Goal: Find specific page/section: Find specific page/section

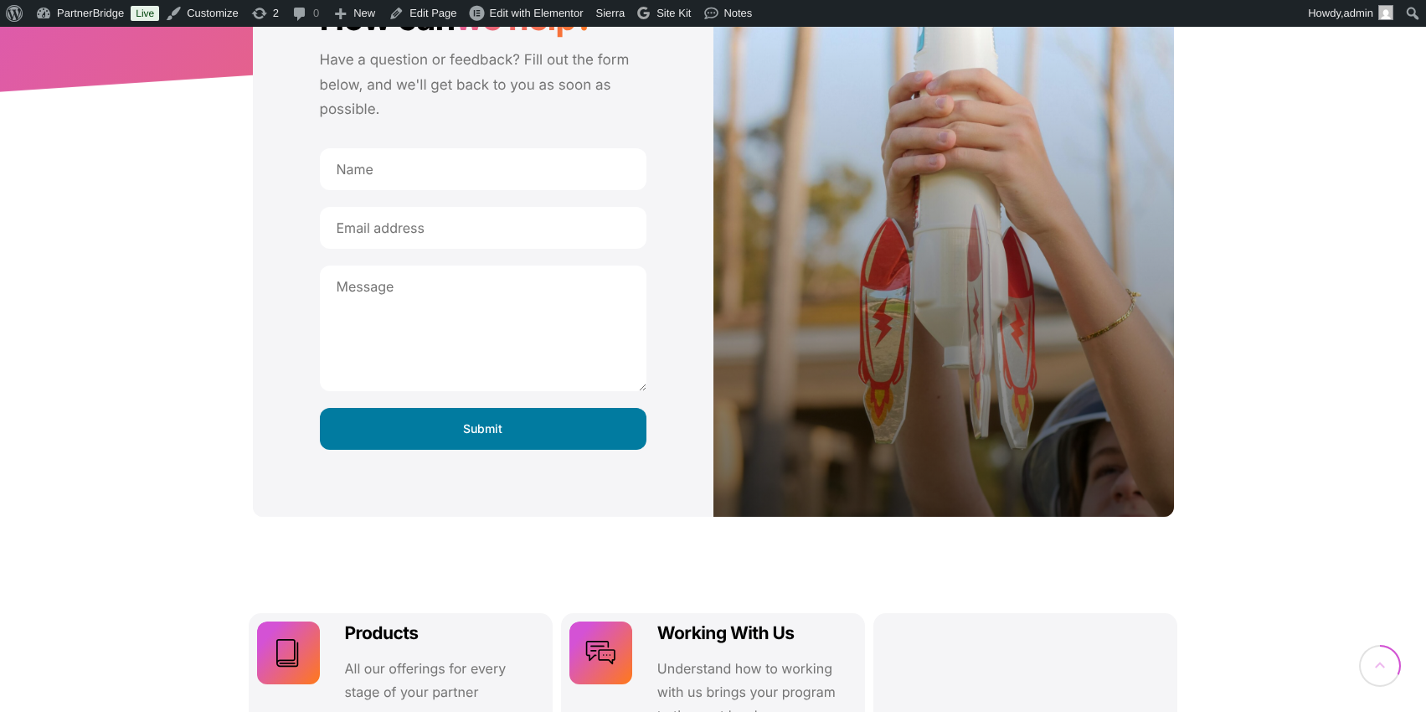
scroll to position [539, 0]
